Goal: Participate in discussion

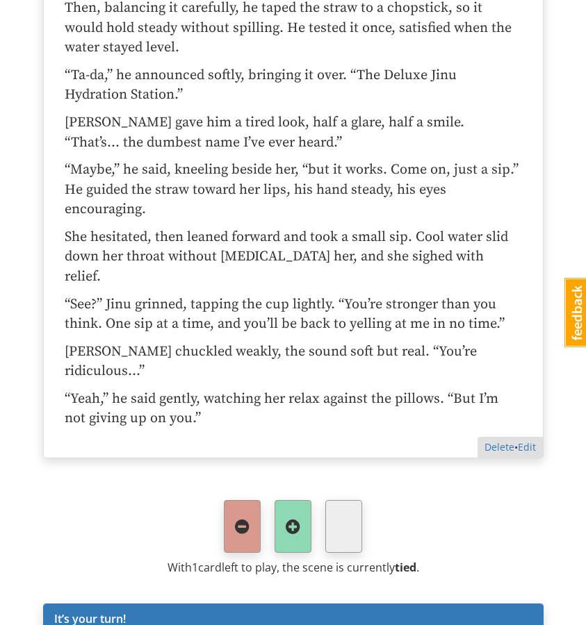
scroll to position [3787, 0]
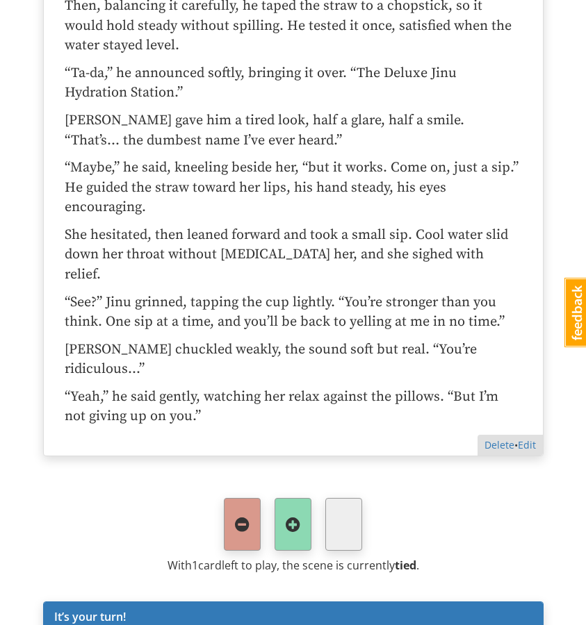
type textarea "x"
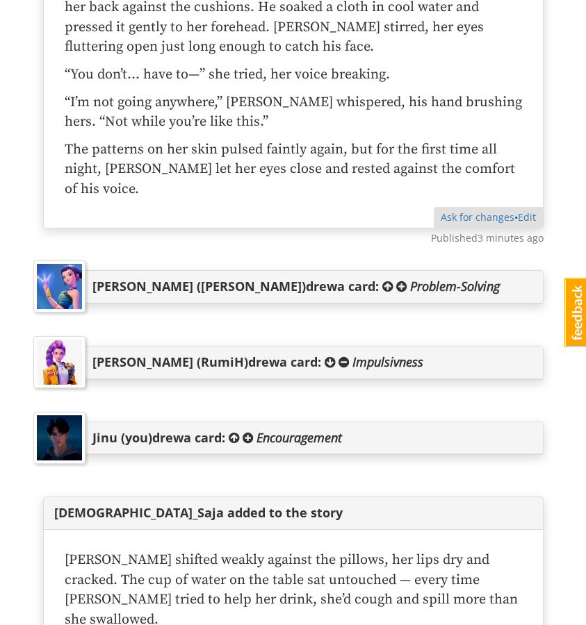
scroll to position [3037, 0]
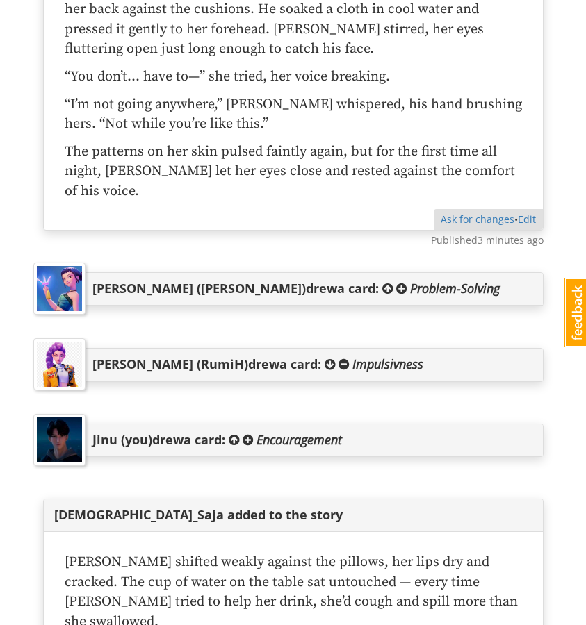
click at [239, 434] on span at bounding box center [234, 440] width 10 height 13
click at [252, 434] on span at bounding box center [247, 440] width 10 height 13
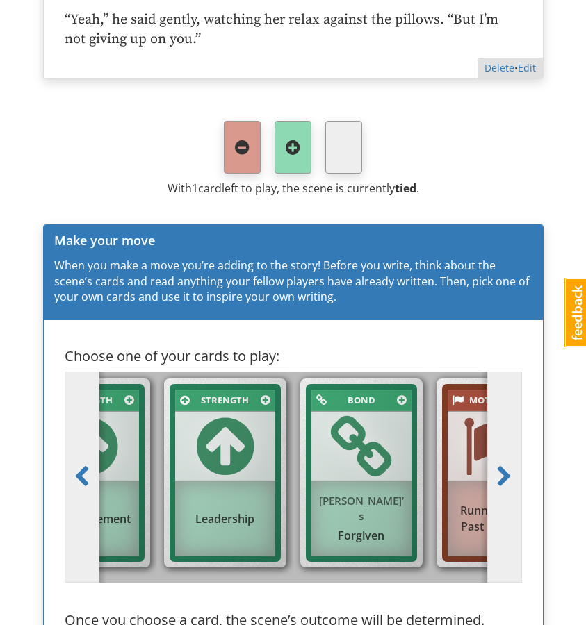
scroll to position [4245, 0]
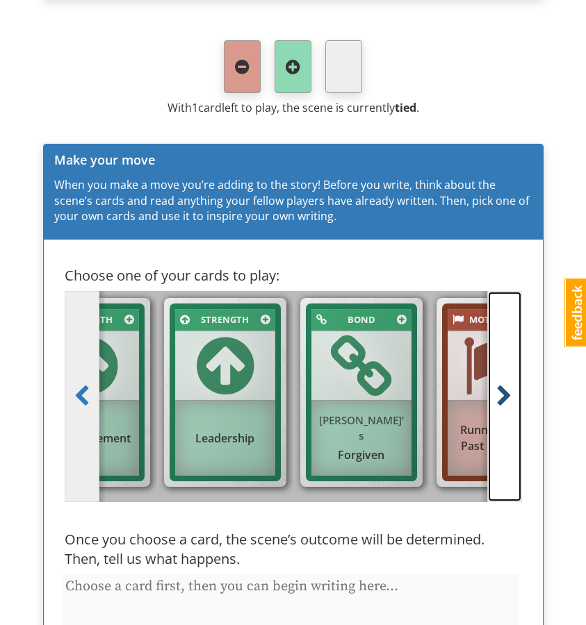
click at [508, 386] on span at bounding box center [504, 397] width 16 height 22
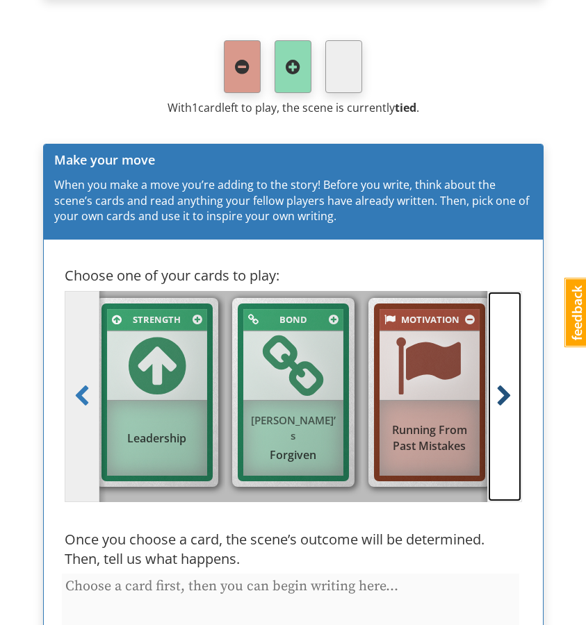
click at [508, 386] on span at bounding box center [504, 397] width 16 height 22
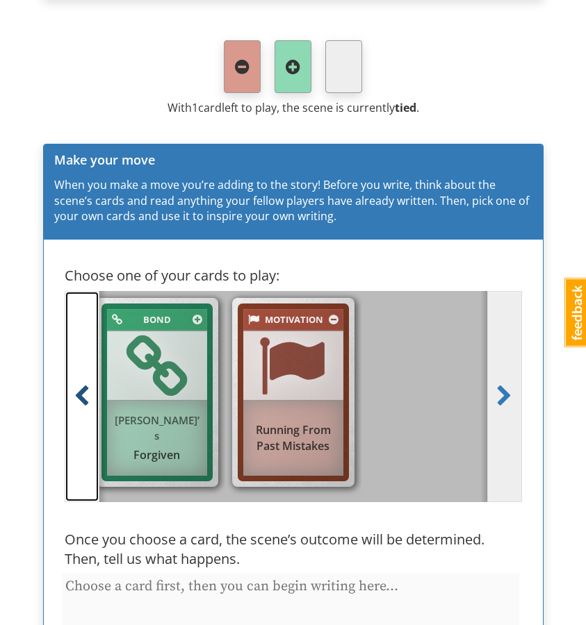
click at [81, 291] on link at bounding box center [82, 396] width 35 height 211
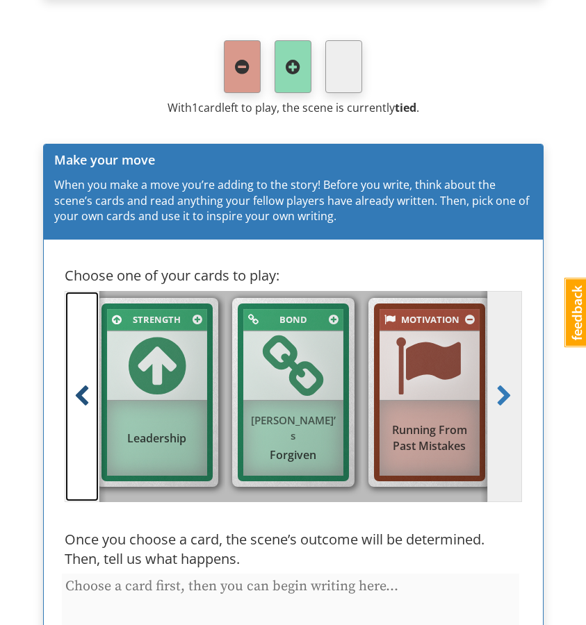
click at [81, 291] on link at bounding box center [82, 396] width 35 height 211
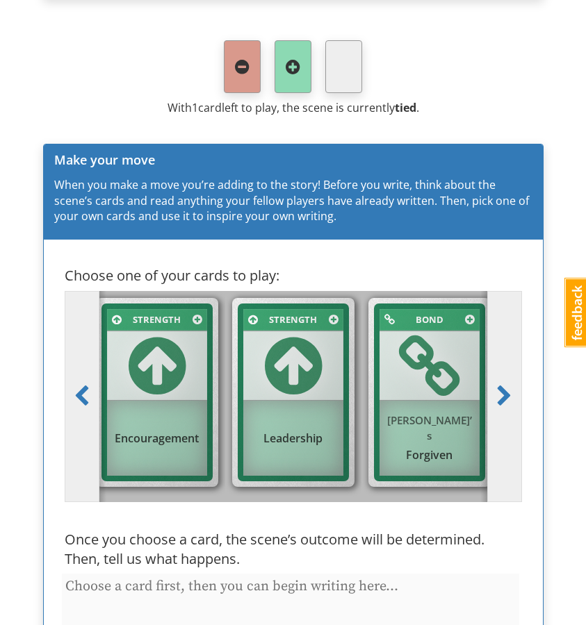
click at [418, 406] on div "[PERSON_NAME] ’s Forgiven" at bounding box center [429, 437] width 100 height 63
click at [429, 397] on input "Bond [PERSON_NAME] ’s Forgiven" at bounding box center [433, 401] width 9 height 9
radio input "true"
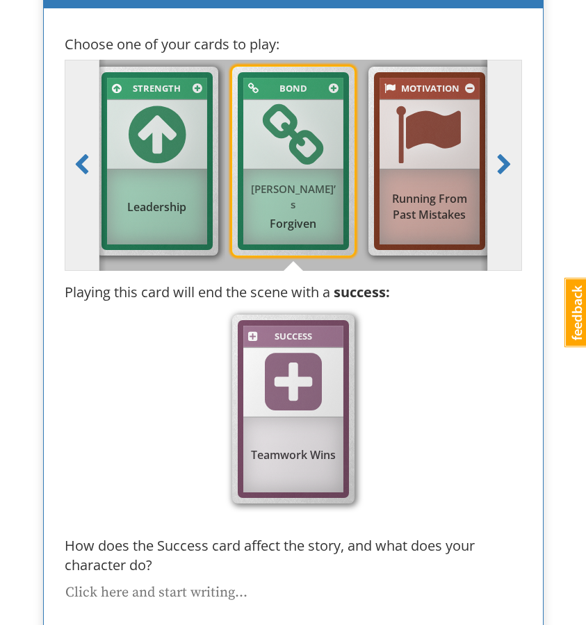
scroll to position [4482, 0]
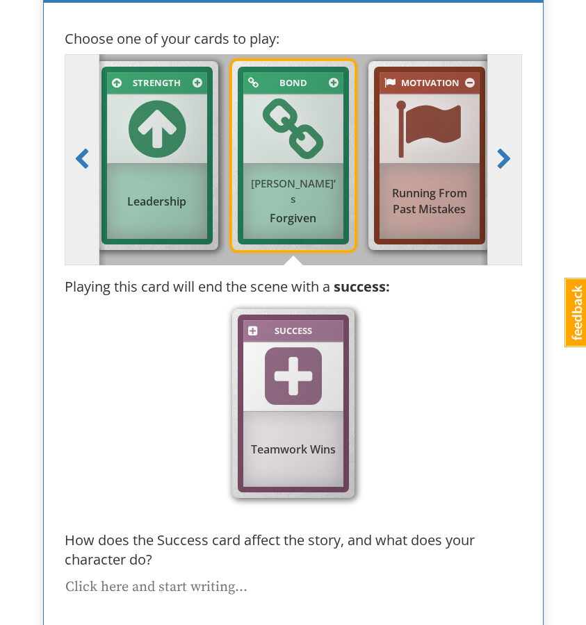
click at [213, 575] on textarea at bounding box center [290, 619] width 457 height 88
paste textarea "[PERSON_NAME] hovered close as [PERSON_NAME] tried to push herself upright, his…"
type textarea "x"
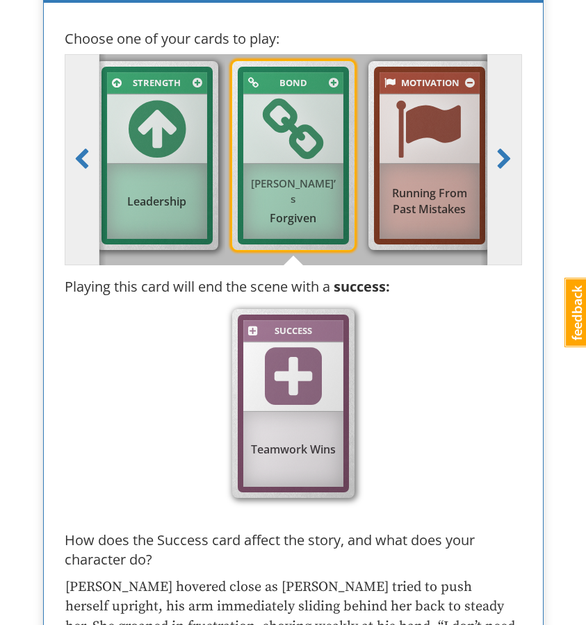
scroll to position [0, 0]
type textarea "[PERSON_NAME] hovered close as [PERSON_NAME] tried to push herself upright, his…"
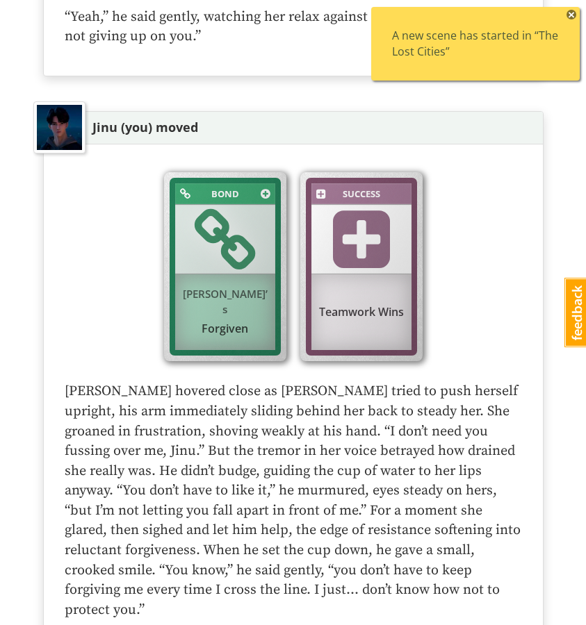
scroll to position [4259, 0]
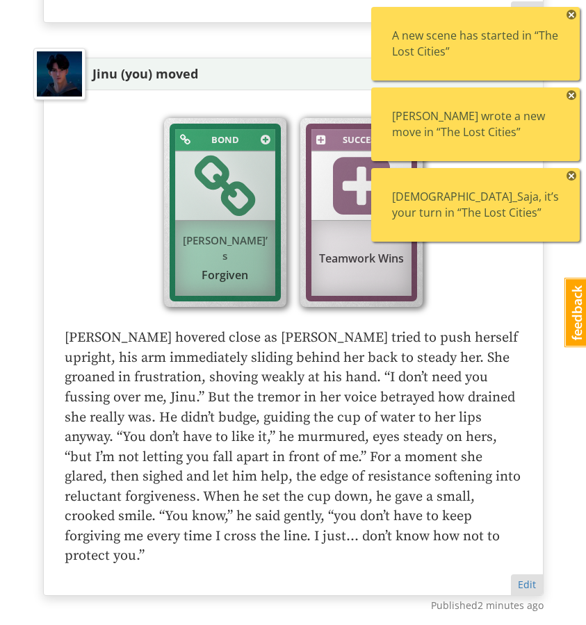
click at [508, 63] on div "A new scene has started in “The Lost Cities” ×" at bounding box center [475, 44] width 208 height 74
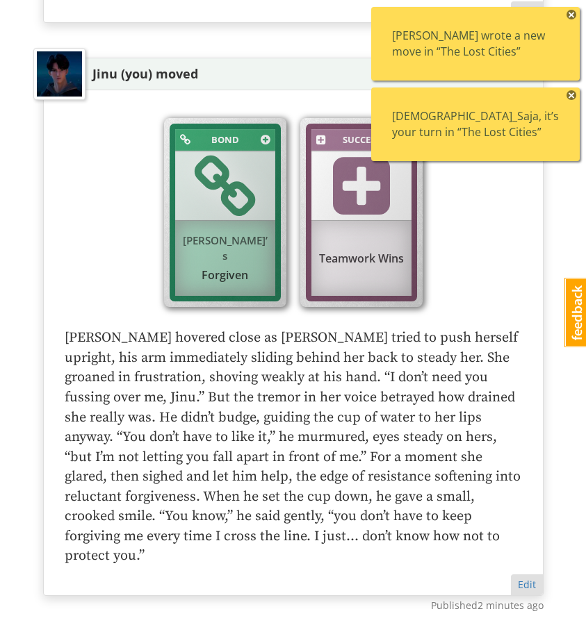
click at [497, 53] on div "[PERSON_NAME] wrote a new move in “The Lost Cities”" at bounding box center [475, 44] width 167 height 32
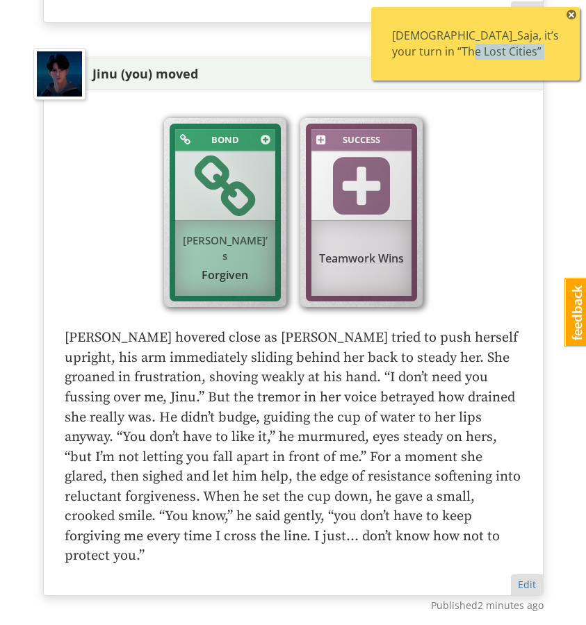
click at [497, 53] on div "[DEMOGRAPHIC_DATA]_Saja, it’s your turn in “The Lost Cities”" at bounding box center [475, 44] width 167 height 32
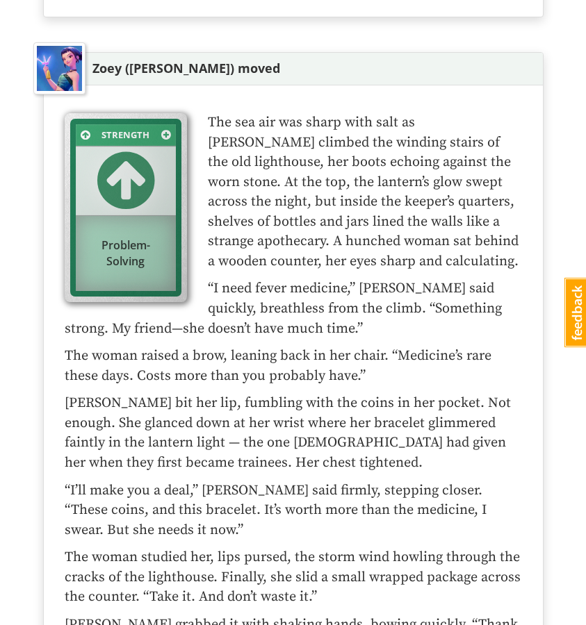
scroll to position [2170, 0]
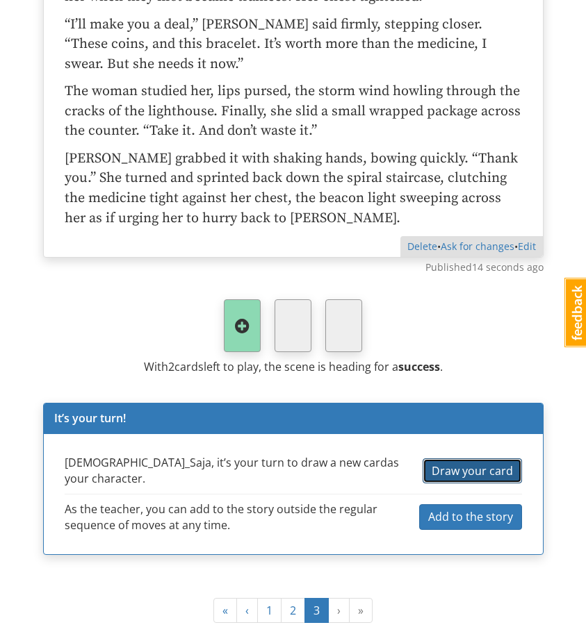
click at [461, 463] on span "Draw your card" at bounding box center [471, 470] width 81 height 15
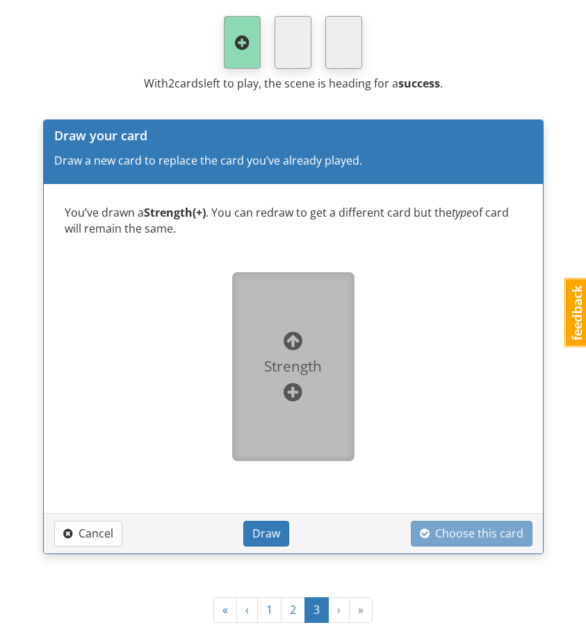
scroll to position [2459, 0]
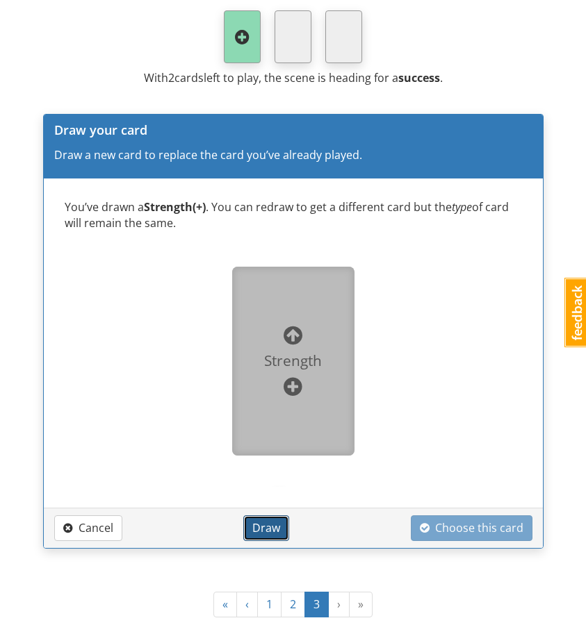
click at [267, 520] on span "Draw" at bounding box center [266, 527] width 28 height 15
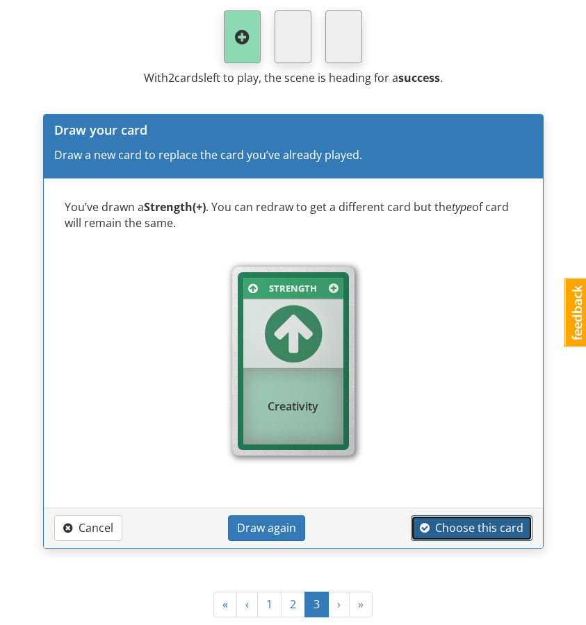
click at [436, 520] on span "Choose this card" at bounding box center [472, 527] width 104 height 15
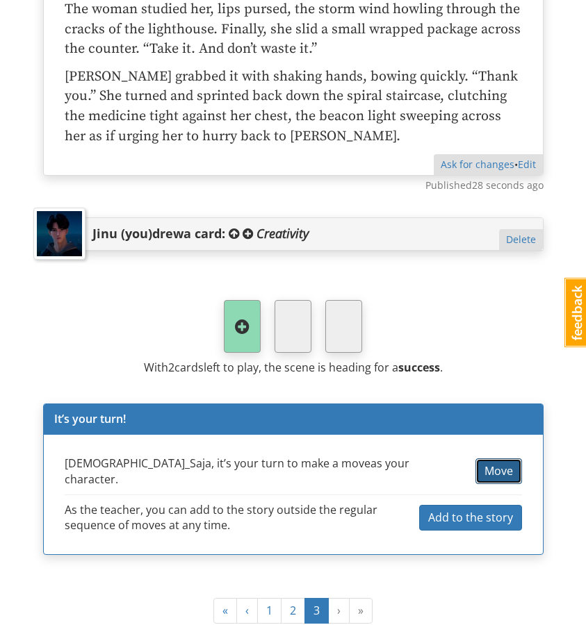
click at [498, 463] on span "Move" at bounding box center [498, 470] width 28 height 15
type textarea "x"
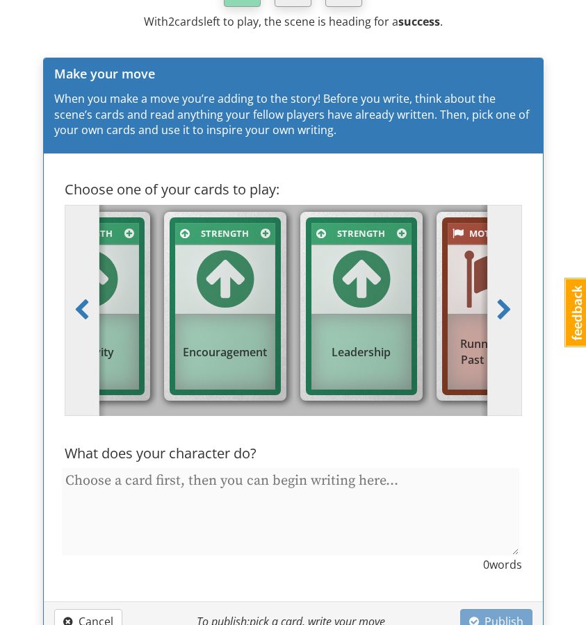
scroll to position [2610, 0]
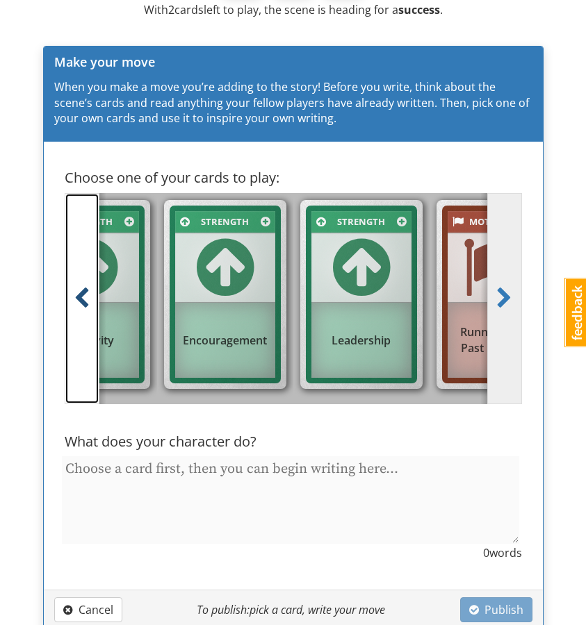
click at [74, 267] on link at bounding box center [82, 298] width 35 height 211
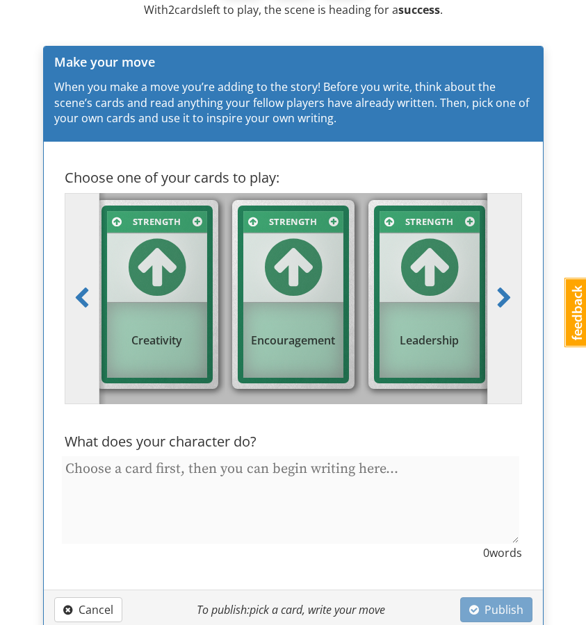
click at [195, 326] on div "Creativity" at bounding box center [157, 341] width 100 height 30
click at [166, 299] on input "Strength Creativity" at bounding box center [161, 303] width 9 height 9
radio input "true"
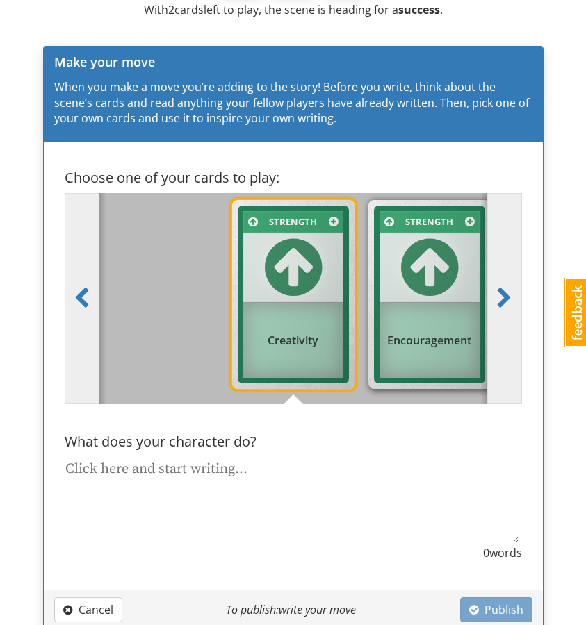
click at [242, 456] on textarea at bounding box center [290, 500] width 457 height 88
paste textarea "Lore ipsum dolorsi ame cons, adipisc, eli seddoe temporin ut lab etdo mag aliqu…"
type textarea "x"
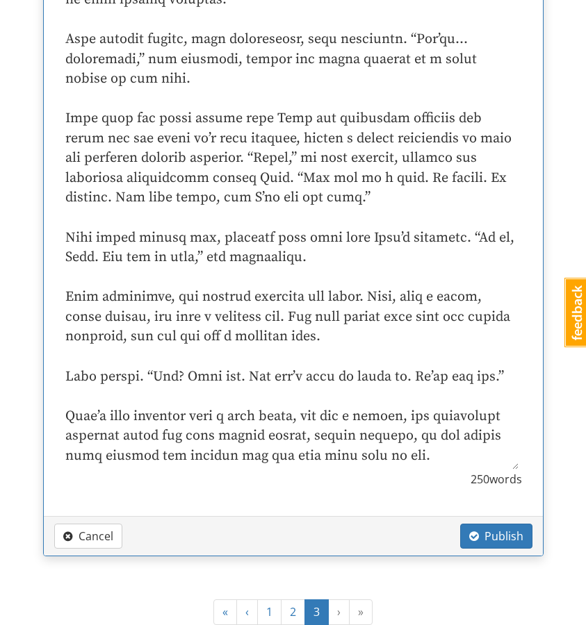
scroll to position [3226, 0]
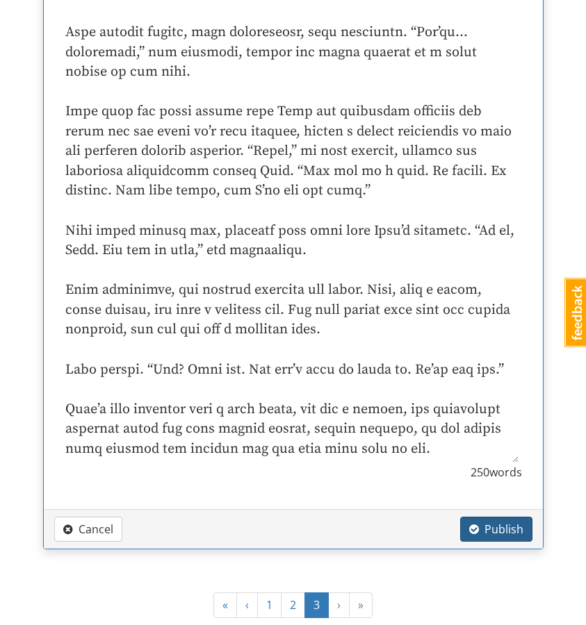
type textarea "Lore ipsum dolorsi ame cons, adipisc, eli seddoe temporin ut lab etdo mag aliqu…"
click at [486, 522] on span "Publish" at bounding box center [496, 529] width 54 height 15
type textarea "x"
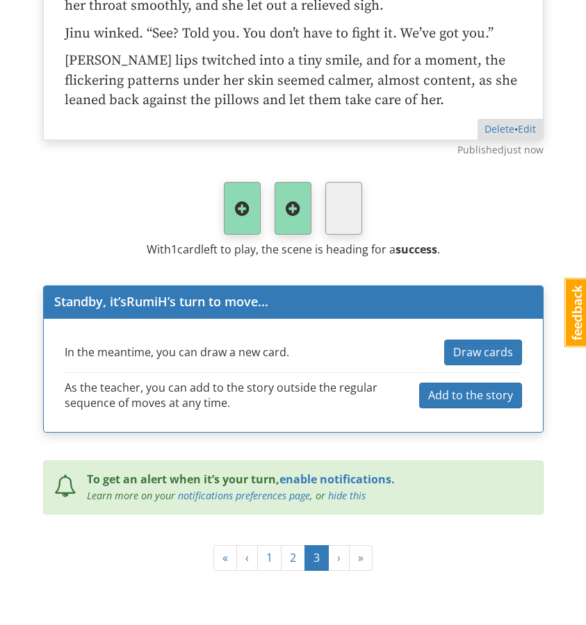
scroll to position [3019, 0]
